Goal: Task Accomplishment & Management: Use online tool/utility

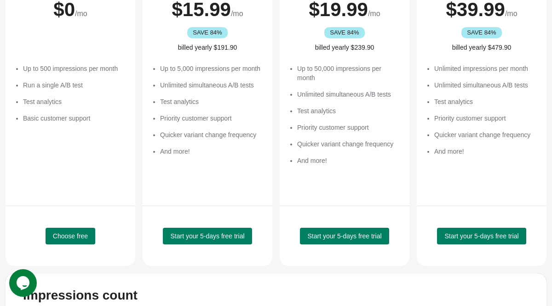
scroll to position [225, 0]
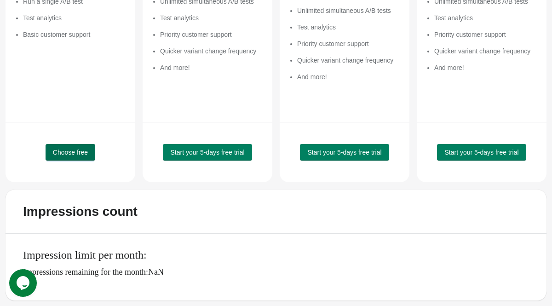
click at [64, 154] on span "Choose free" at bounding box center [70, 152] width 35 height 7
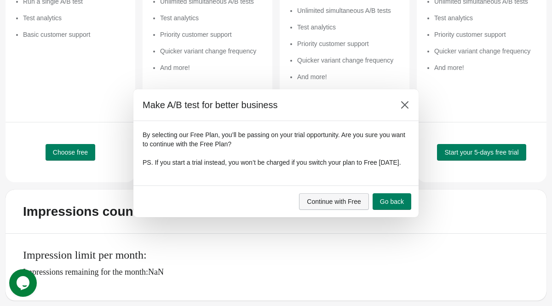
click at [341, 205] on span "Continue with Free" at bounding box center [334, 201] width 54 height 7
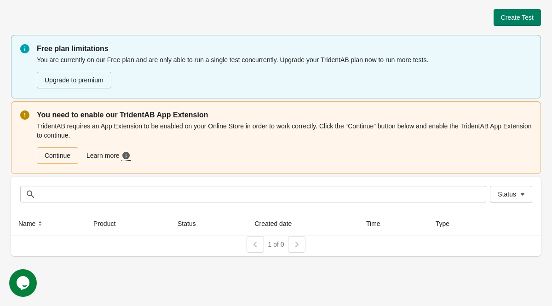
scroll to position [0, 0]
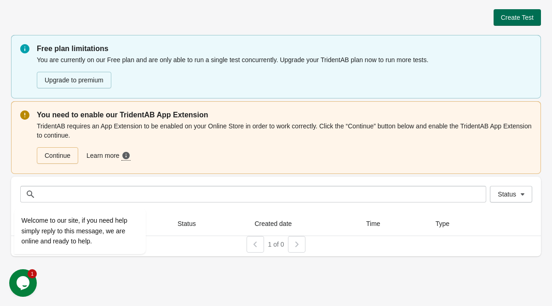
click at [529, 18] on span "Create Test" at bounding box center [517, 17] width 33 height 7
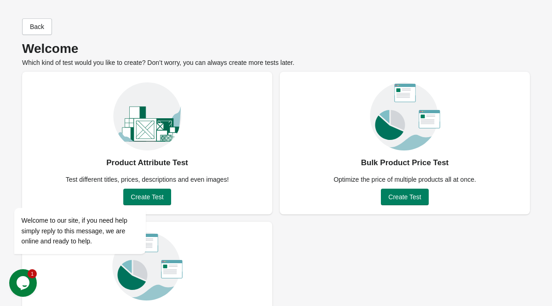
scroll to position [66, 0]
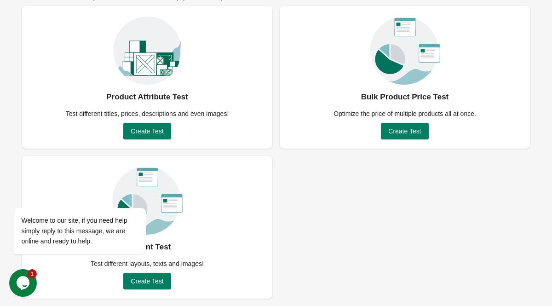
click at [451, 199] on div "Product Attribute Test Test different titles, prices, descriptions and even ima…" at bounding box center [276, 152] width 508 height 293
click at [31, 279] on div "Opens Chat This icon Opens the chat window." at bounding box center [23, 283] width 28 height 15
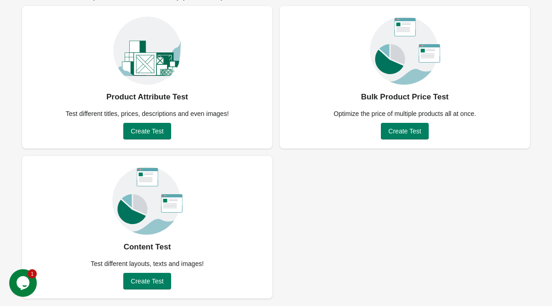
scroll to position [0, 0]
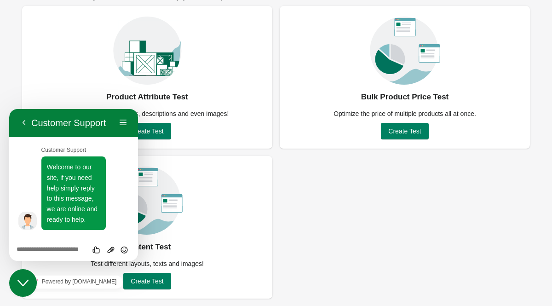
click at [28, 121] on button "Back" at bounding box center [24, 123] width 15 height 14
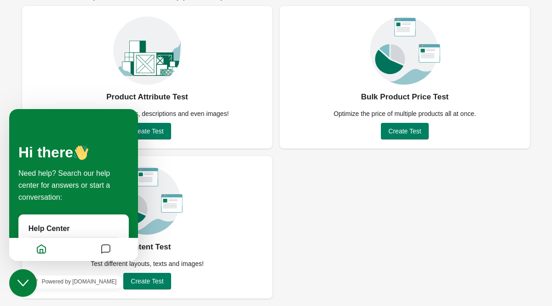
click at [291, 251] on div "Product Attribute Test Test different titles, prices, descriptions and even ima…" at bounding box center [276, 152] width 508 height 293
click at [43, 249] on icon "Home" at bounding box center [41, 250] width 11 height 18
click at [23, 280] on icon "Close Chat This icon closes the chat window." at bounding box center [22, 283] width 11 height 11
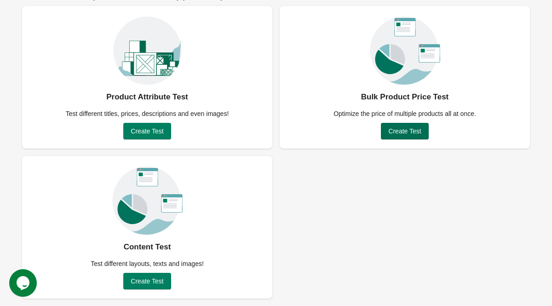
click at [412, 136] on button "Create Test" at bounding box center [404, 131] width 47 height 17
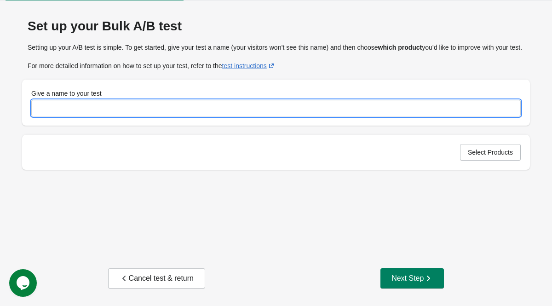
click at [139, 116] on input "Give a name to your test" at bounding box center [276, 108] width 490 height 17
type input "**********"
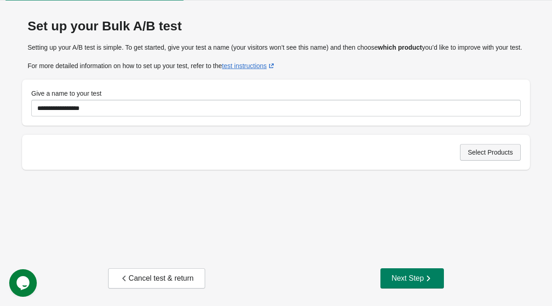
click at [478, 155] on button "Select Products" at bounding box center [490, 152] width 61 height 17
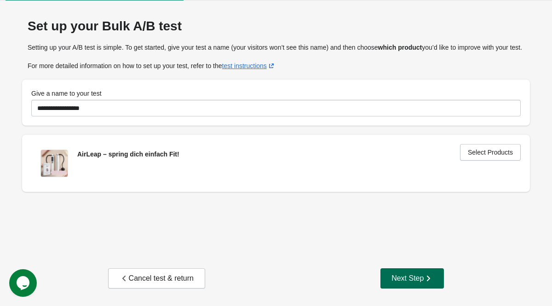
click at [400, 278] on div "Next Step" at bounding box center [412, 278] width 41 height 9
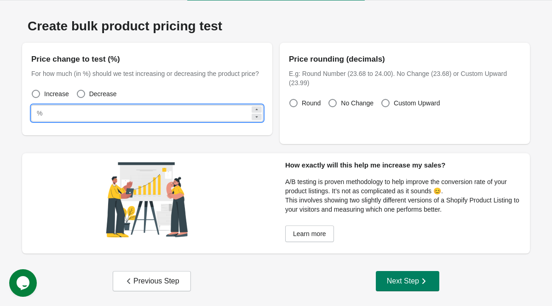
click at [197, 121] on input "**" at bounding box center [148, 113] width 204 height 17
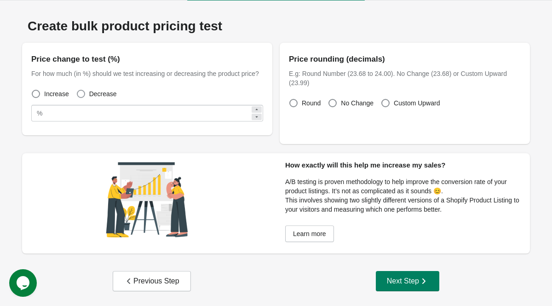
click at [81, 98] on span at bounding box center [81, 94] width 8 height 8
click at [35, 98] on span at bounding box center [36, 94] width 8 height 8
click at [381, 103] on div "Round No Change Custom Upward" at bounding box center [405, 116] width 232 height 38
click at [385, 103] on span at bounding box center [386, 103] width 8 height 8
click at [295, 101] on span at bounding box center [293, 103] width 8 height 8
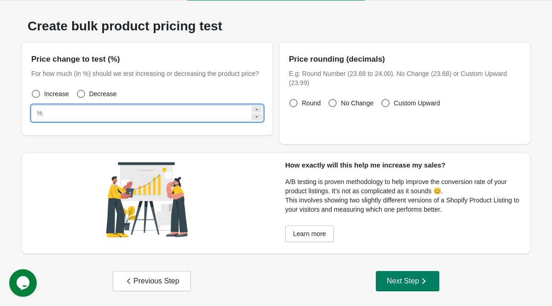
click at [139, 121] on input "**" at bounding box center [148, 113] width 204 height 17
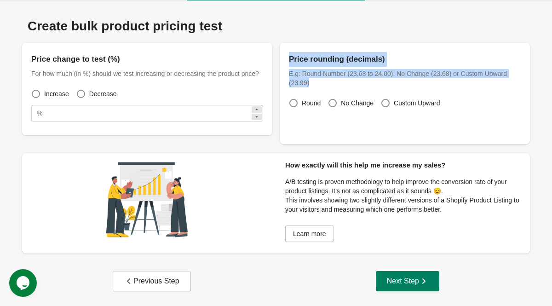
drag, startPoint x: 287, startPoint y: 57, endPoint x: 336, endPoint y: 86, distance: 56.7
click at [336, 86] on div "Price rounding (decimals) E.g: Round Number (23.68 to 24.00). No Change (23.68)…" at bounding box center [405, 93] width 250 height 101
click at [336, 86] on div "E.g: Round Number (23.68 to 24.00). No Change (23.68) or Custom Upward (23.99)" at bounding box center [405, 78] width 232 height 18
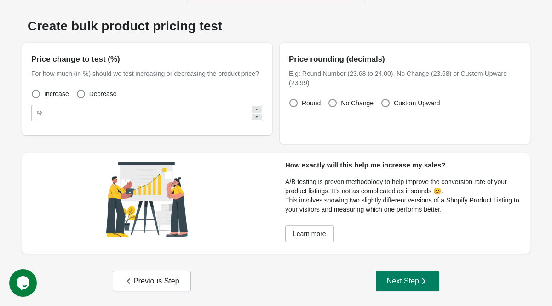
click at [299, 42] on div "Create bulk product pricing test Price change to test (%) For how much (in %) s…" at bounding box center [276, 134] width 508 height 248
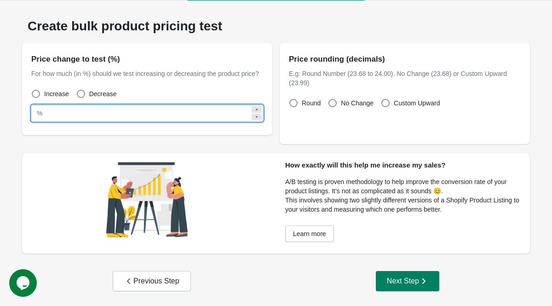
click at [110, 121] on input "**" at bounding box center [148, 113] width 204 height 17
click at [336, 102] on span at bounding box center [333, 103] width 8 height 8
click at [73, 116] on input "**" at bounding box center [148, 113] width 204 height 17
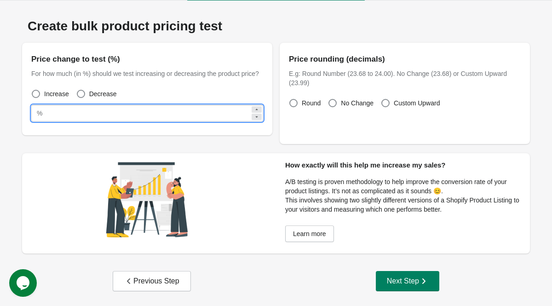
paste input "****"
type input "******"
click at [129, 94] on div "Increase Decrease" at bounding box center [143, 90] width 239 height 20
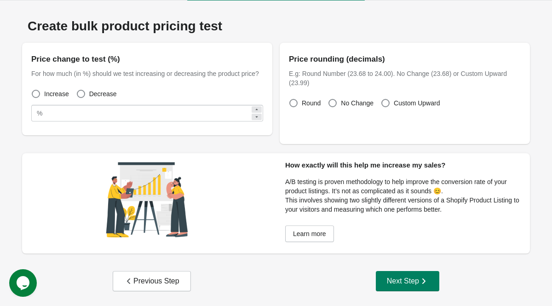
click at [69, 149] on div "Create bulk product pricing test Price change to test (%) For how much (in %) s…" at bounding box center [276, 134] width 508 height 248
click at [422, 291] on div "Create bulk product pricing test Price change to test (%) For how much (in %) s…" at bounding box center [276, 157] width 530 height 295
click at [422, 283] on icon "button" at bounding box center [423, 281] width 9 height 9
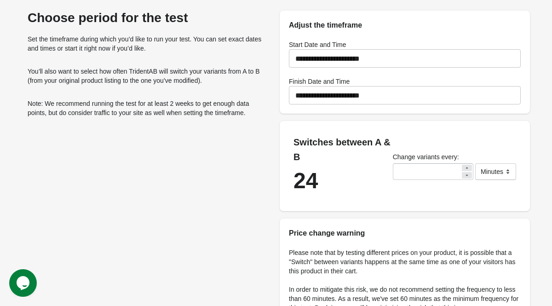
scroll to position [30, 0]
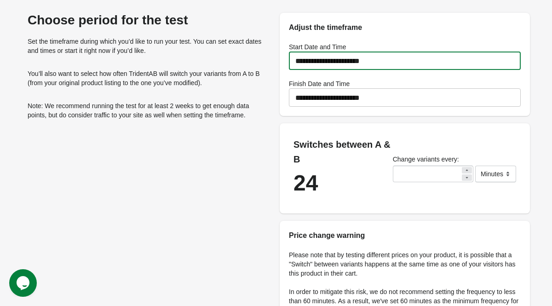
click at [406, 63] on input "**********" at bounding box center [405, 61] width 232 height 26
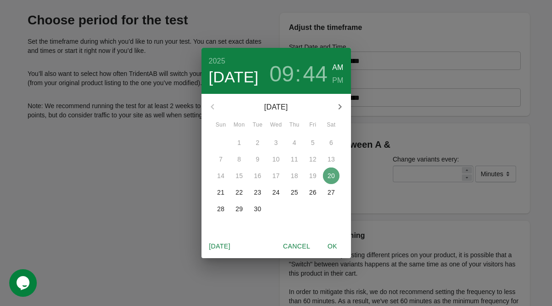
click at [330, 174] on p "20" at bounding box center [331, 175] width 7 height 9
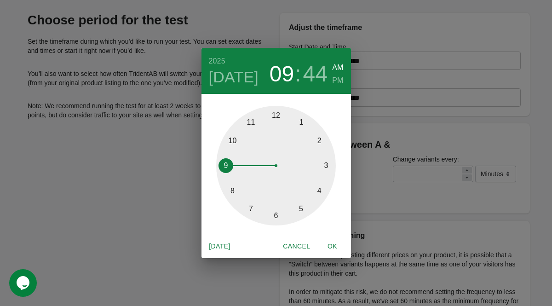
click at [241, 141] on div at bounding box center [276, 166] width 120 height 120
click at [228, 246] on span "Today" at bounding box center [220, 247] width 22 height 12
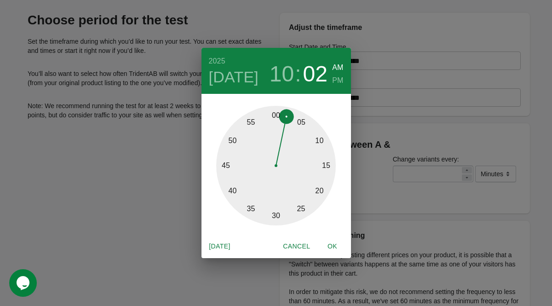
click at [226, 246] on span "Today" at bounding box center [220, 247] width 22 height 12
click at [295, 248] on span "Cancel" at bounding box center [296, 247] width 27 height 12
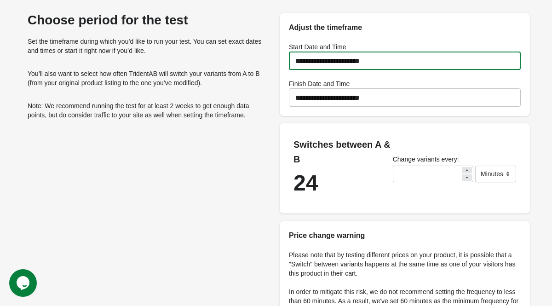
click at [419, 67] on input "**********" at bounding box center [405, 61] width 232 height 26
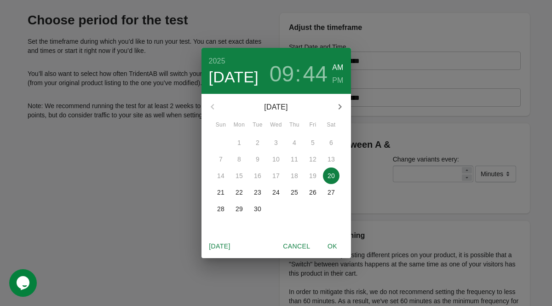
click at [330, 176] on p "20" at bounding box center [331, 175] width 7 height 9
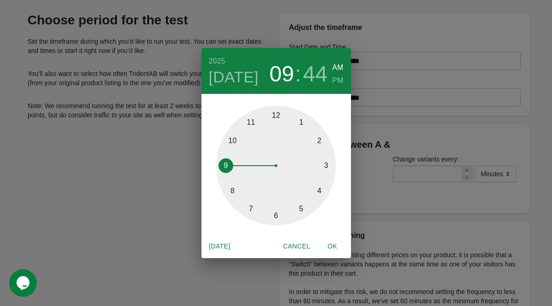
click at [276, 116] on div at bounding box center [276, 166] width 120 height 120
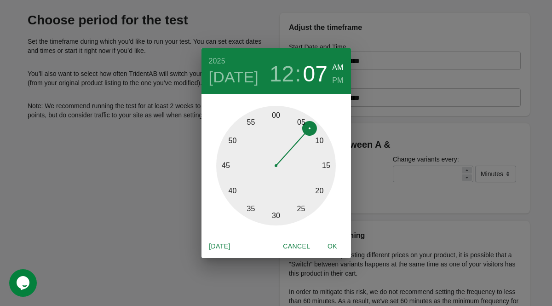
drag, startPoint x: 226, startPoint y: 169, endPoint x: 306, endPoint y: 128, distance: 89.3
click at [306, 128] on div at bounding box center [276, 166] width 120 height 120
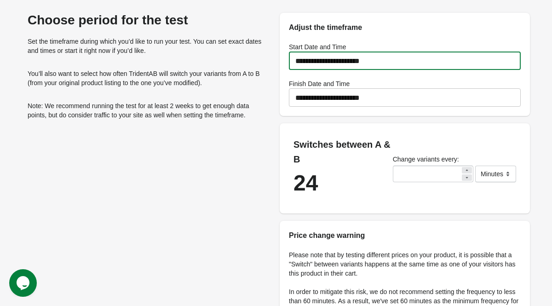
click at [389, 61] on input "**********" at bounding box center [405, 61] width 232 height 26
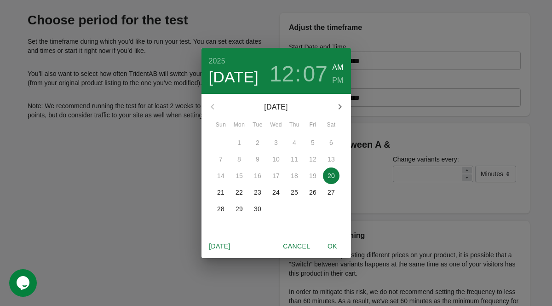
click at [338, 75] on h6 "PM" at bounding box center [337, 80] width 11 height 13
click at [304, 78] on h3 "07" at bounding box center [315, 74] width 24 height 26
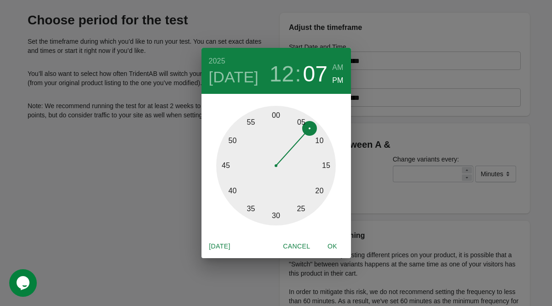
click at [295, 74] on h3 ":" at bounding box center [298, 74] width 6 height 26
click at [290, 75] on h3 "12" at bounding box center [282, 74] width 24 height 26
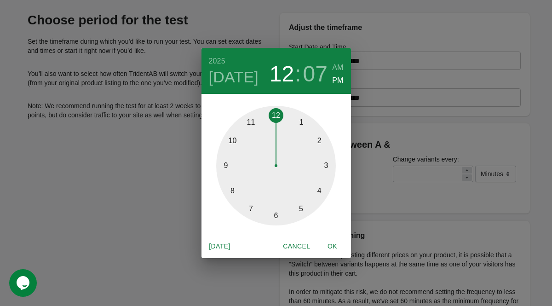
click at [314, 74] on h3 "07" at bounding box center [315, 74] width 24 height 26
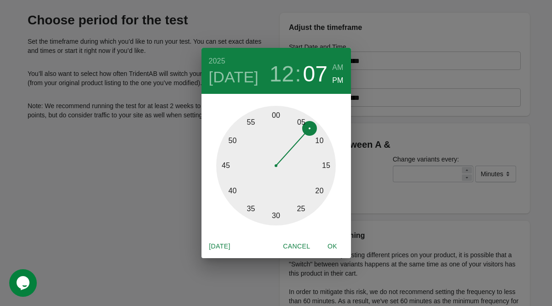
click at [278, 115] on div at bounding box center [276, 166] width 120 height 120
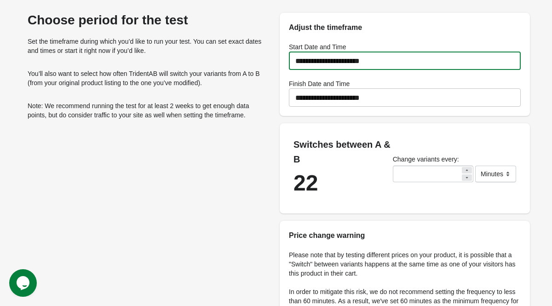
click at [374, 62] on input "**********" at bounding box center [405, 61] width 232 height 26
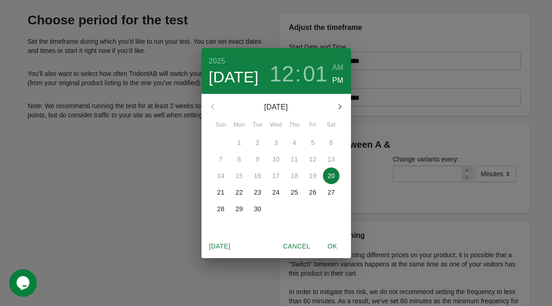
click at [318, 67] on h3 "01" at bounding box center [315, 74] width 24 height 26
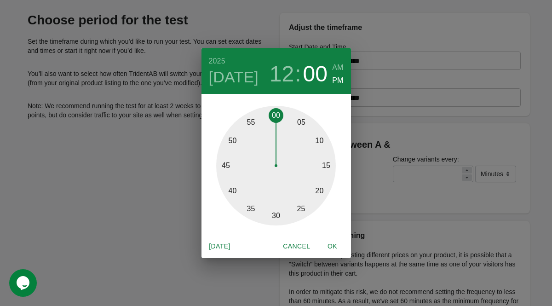
drag, startPoint x: 281, startPoint y: 116, endPoint x: 277, endPoint y: 115, distance: 4.7
click at [277, 115] on div at bounding box center [276, 166] width 120 height 120
type input "**********"
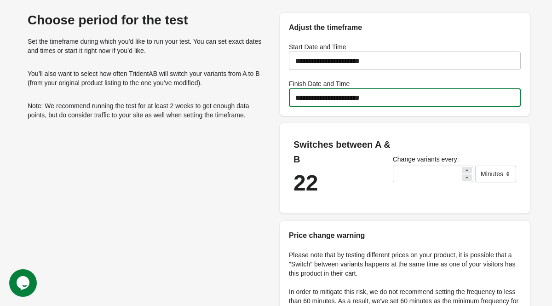
click at [398, 98] on input "**********" at bounding box center [405, 98] width 232 height 26
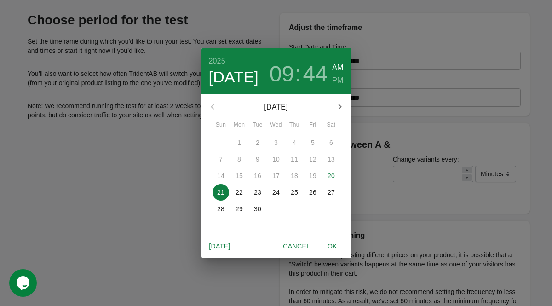
click at [417, 43] on div "2025 Sep 21 09 : 44 AM PM September 2025 Sun Mon Tue Wed Thu Fri Sat 31 1 2 3 4…" at bounding box center [276, 153] width 552 height 306
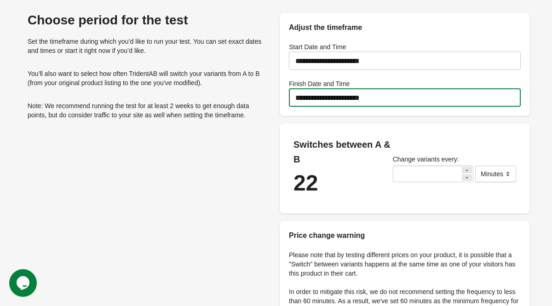
click at [346, 97] on input "**********" at bounding box center [405, 98] width 232 height 26
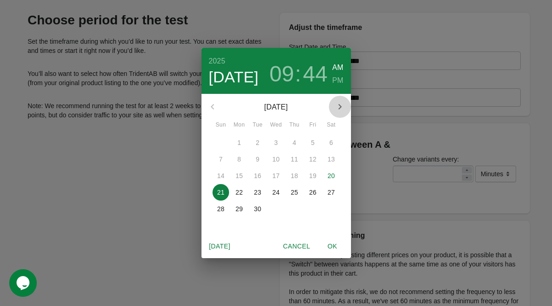
click at [341, 104] on icon "button" at bounding box center [340, 106] width 11 height 11
click at [330, 141] on p "4" at bounding box center [332, 142] width 4 height 9
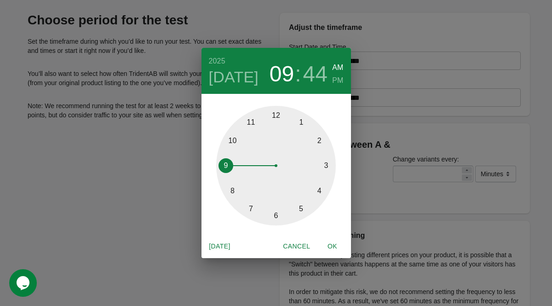
click at [344, 82] on div "2025 Oct 4 09 : 44 AM PM" at bounding box center [277, 71] width 150 height 46
click at [340, 81] on h6 "PM" at bounding box center [337, 80] width 11 height 13
click at [277, 112] on div at bounding box center [276, 166] width 120 height 120
click at [273, 112] on div at bounding box center [276, 166] width 120 height 120
type input "**********"
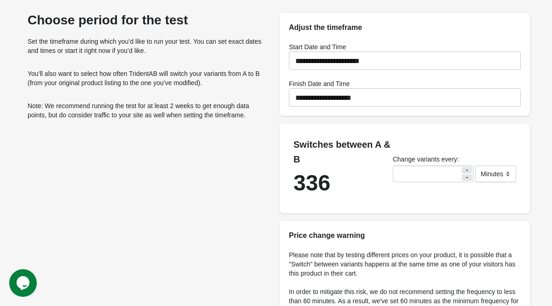
click at [310, 187] on div "336" at bounding box center [343, 183] width 99 height 15
click at [506, 170] on select "******* ***** ****" at bounding box center [495, 174] width 41 height 17
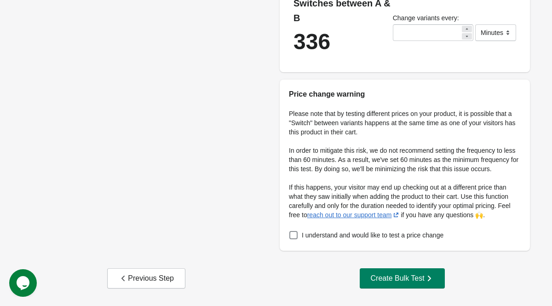
click at [220, 166] on div "Choose period for the test Set the timeframe during which you’d like to run you…" at bounding box center [147, 61] width 250 height 379
drag, startPoint x: 295, startPoint y: 236, endPoint x: 286, endPoint y: 199, distance: 38.0
click at [295, 236] on span at bounding box center [293, 235] width 8 height 8
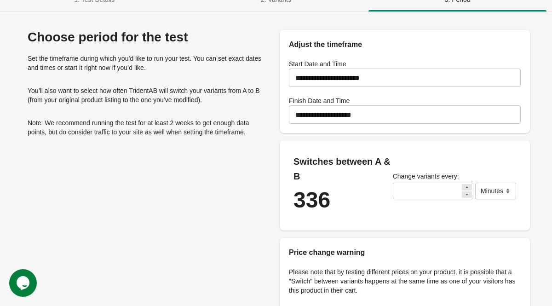
scroll to position [0, 0]
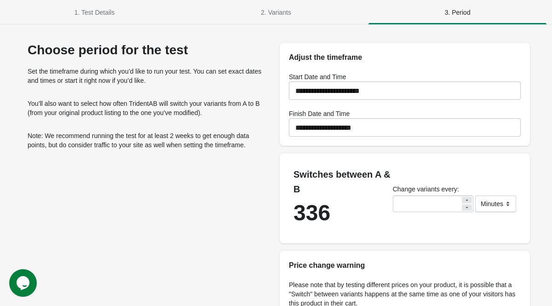
click at [228, 63] on div "Choose period for the test Set the timeframe during which you’d like to run you…" at bounding box center [147, 96] width 250 height 107
drag, startPoint x: 239, startPoint y: 44, endPoint x: 231, endPoint y: 44, distance: 8.8
click at [239, 44] on div "Choose period for the test" at bounding box center [147, 50] width 239 height 15
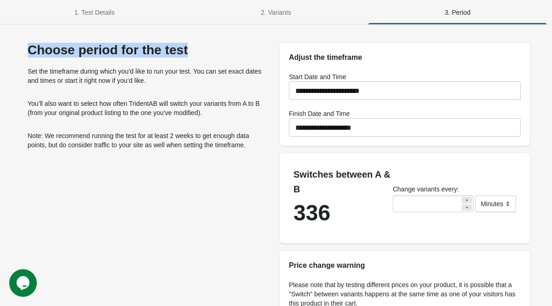
drag, startPoint x: 32, startPoint y: 48, endPoint x: 179, endPoint y: 54, distance: 147.0
click at [179, 54] on div "Choose period for the test" at bounding box center [147, 50] width 239 height 15
click at [48, 52] on div "Choose period for the test" at bounding box center [147, 50] width 239 height 15
drag, startPoint x: 30, startPoint y: 49, endPoint x: 224, endPoint y: 59, distance: 194.0
click at [243, 63] on div "Choose period for the test Set the timeframe during which you’d like to run you…" at bounding box center [147, 96] width 250 height 107
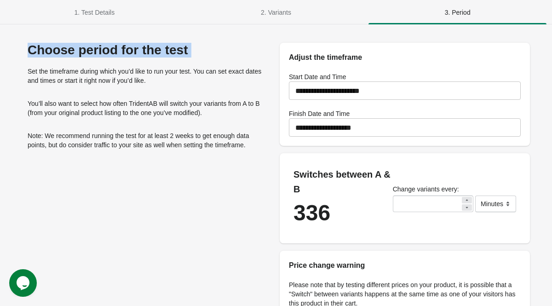
click at [203, 55] on div "Choose period for the test" at bounding box center [147, 50] width 239 height 15
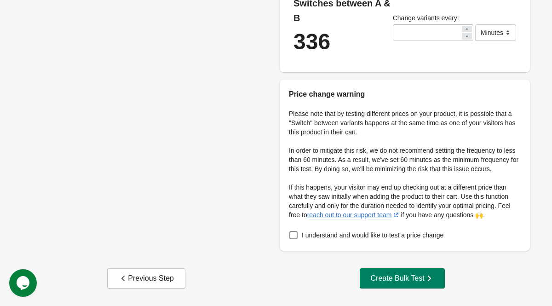
scroll to position [180, 0]
click at [237, 81] on div "Choose period for the test Set the timeframe during which you’d like to run you…" at bounding box center [147, 61] width 250 height 379
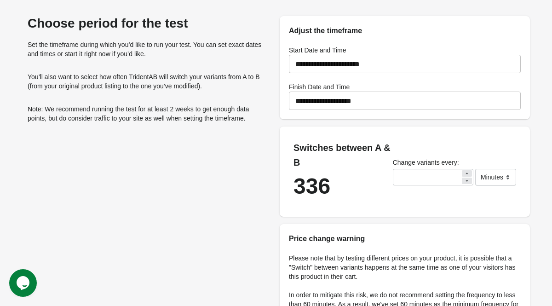
scroll to position [0, 0]
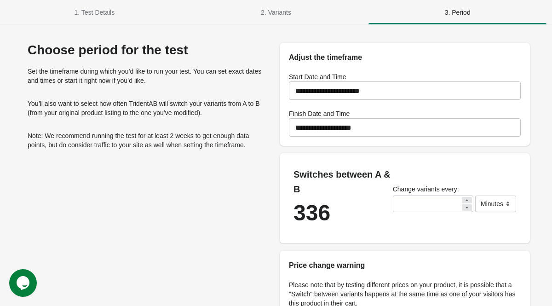
click at [237, 81] on p "Set the timeframe during which you’d like to run your test. You can set exact d…" at bounding box center [147, 76] width 239 height 18
click at [135, 77] on p "Set the timeframe during which you’d like to run your test. You can set exact d…" at bounding box center [147, 76] width 239 height 18
click at [106, 78] on p "Set the timeframe during which you’d like to run your test. You can set exact d…" at bounding box center [147, 76] width 239 height 18
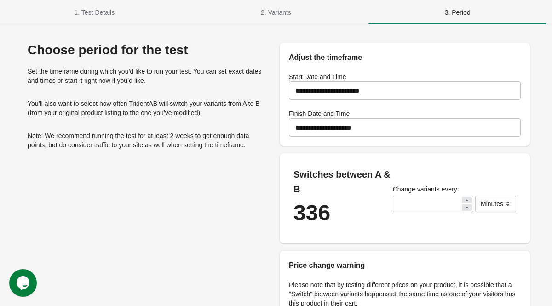
click at [96, 72] on p "Set the timeframe during which you’d like to run your test. You can set exact d…" at bounding box center [147, 76] width 239 height 18
click at [69, 72] on p "Set the timeframe during which you’d like to run your test. You can set exact d…" at bounding box center [147, 76] width 239 height 18
click at [68, 72] on p "Set the timeframe during which you’d like to run your test. You can set exact d…" at bounding box center [147, 76] width 239 height 18
click at [132, 106] on p "You’ll also want to select how often TridentAB will switch your variants from A…" at bounding box center [147, 108] width 239 height 18
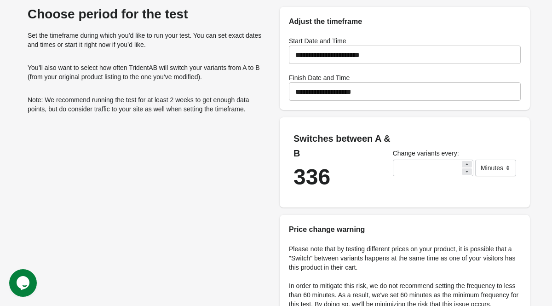
scroll to position [180, 0]
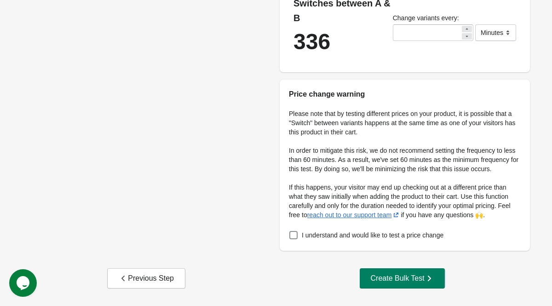
click at [407, 278] on div "Create Bulk Test" at bounding box center [402, 278] width 63 height 9
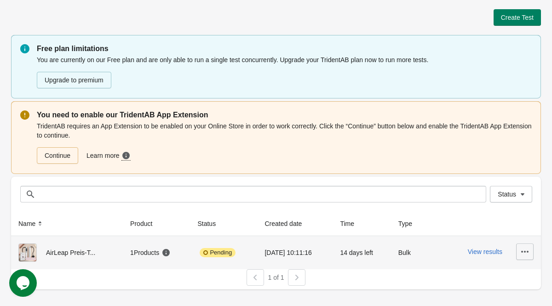
click at [522, 253] on icon "button" at bounding box center [525, 251] width 9 height 9
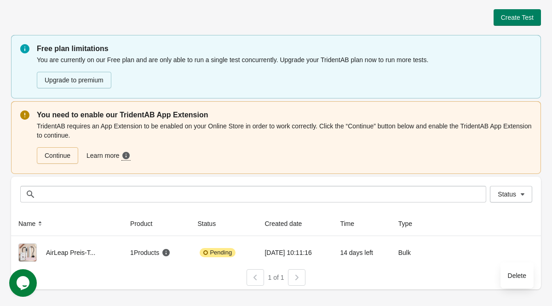
click at [479, 214] on th at bounding box center [489, 224] width 104 height 24
click at [71, 149] on link "Continue" at bounding box center [57, 155] width 41 height 17
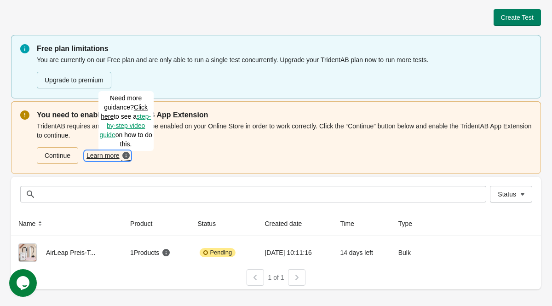
click at [128, 127] on span "step-by-step video guide" at bounding box center [125, 126] width 52 height 26
